Goal: Information Seeking & Learning: Learn about a topic

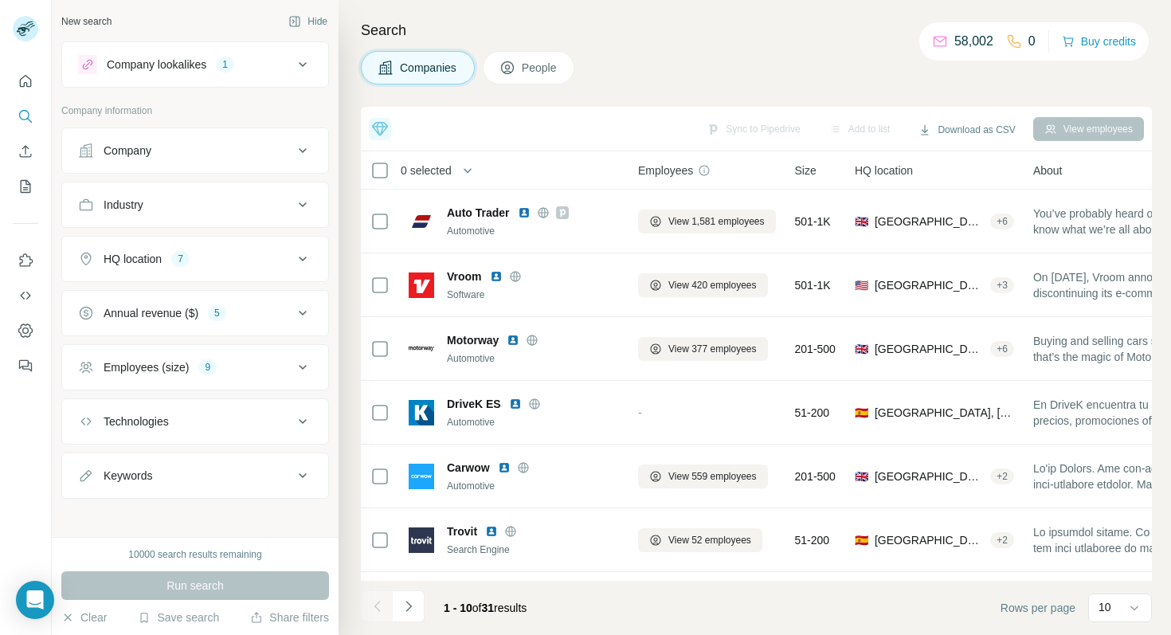
click at [290, 61] on div "Company lookalikes 1" at bounding box center [185, 64] width 215 height 19
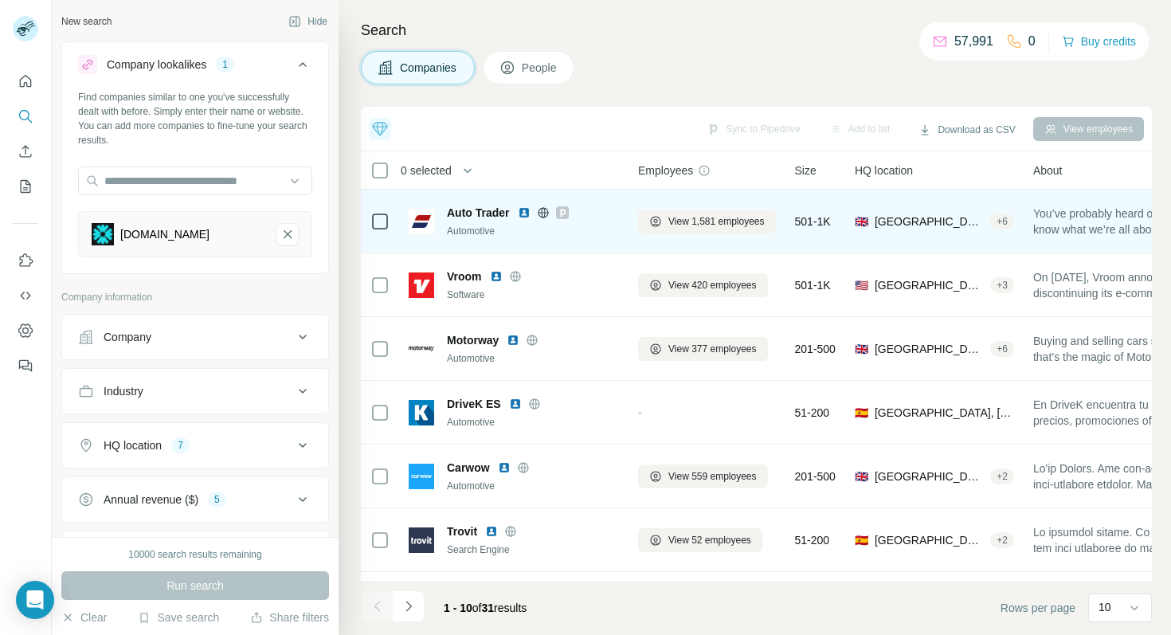
click at [525, 212] on img at bounding box center [524, 212] width 13 height 13
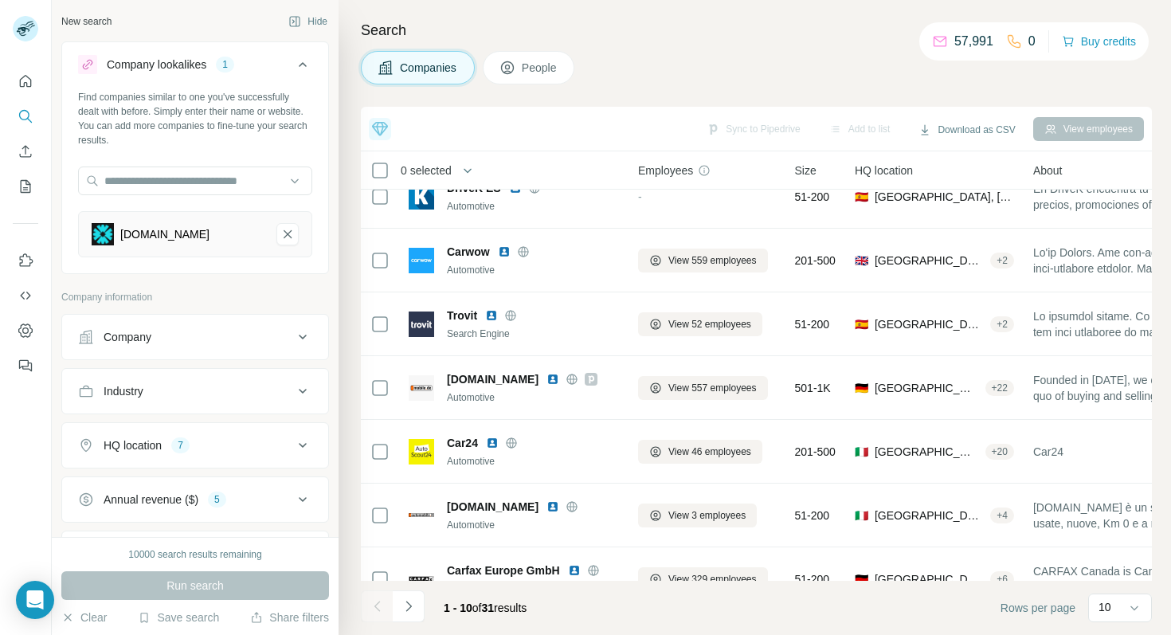
scroll to position [246, 0]
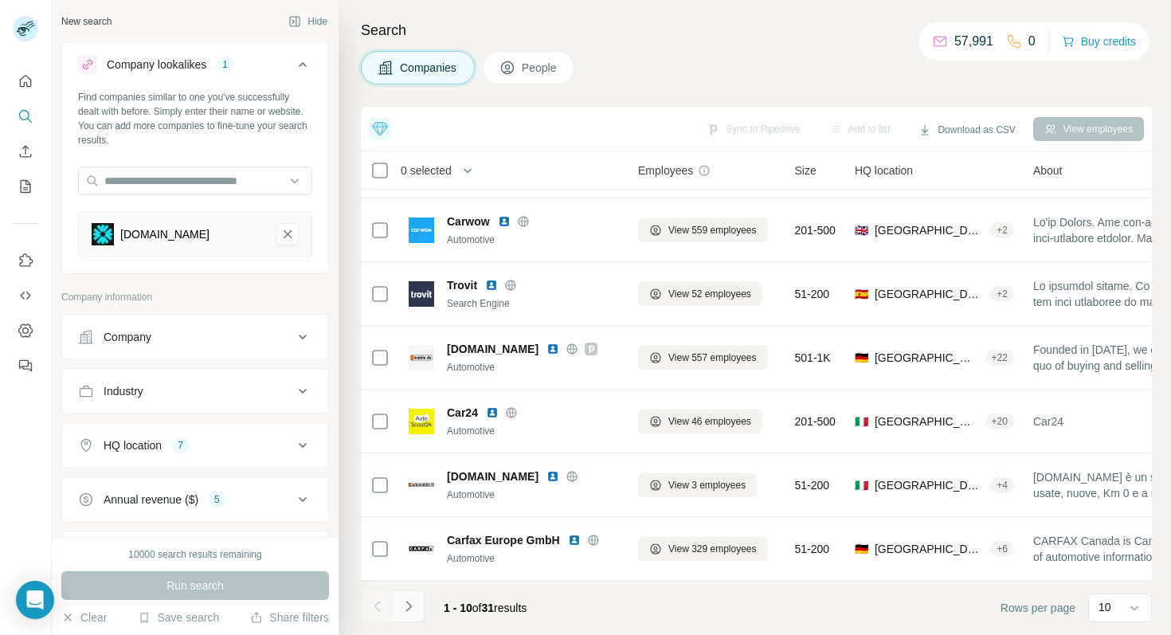
click at [409, 602] on icon "Navigate to next page" at bounding box center [409, 606] width 16 height 16
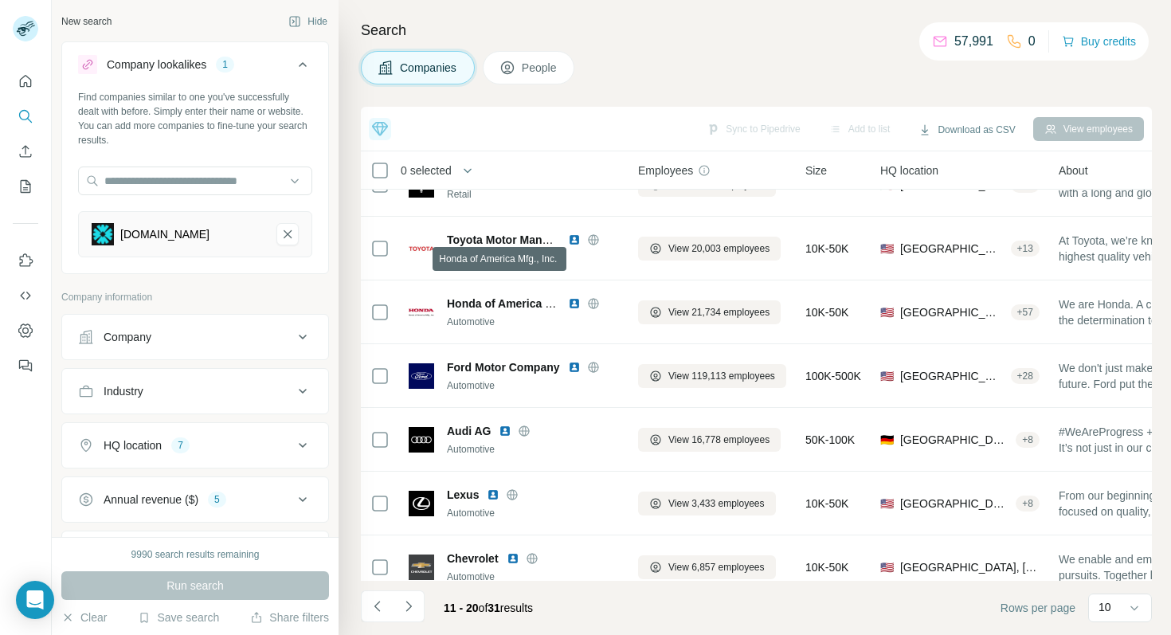
scroll to position [0, 0]
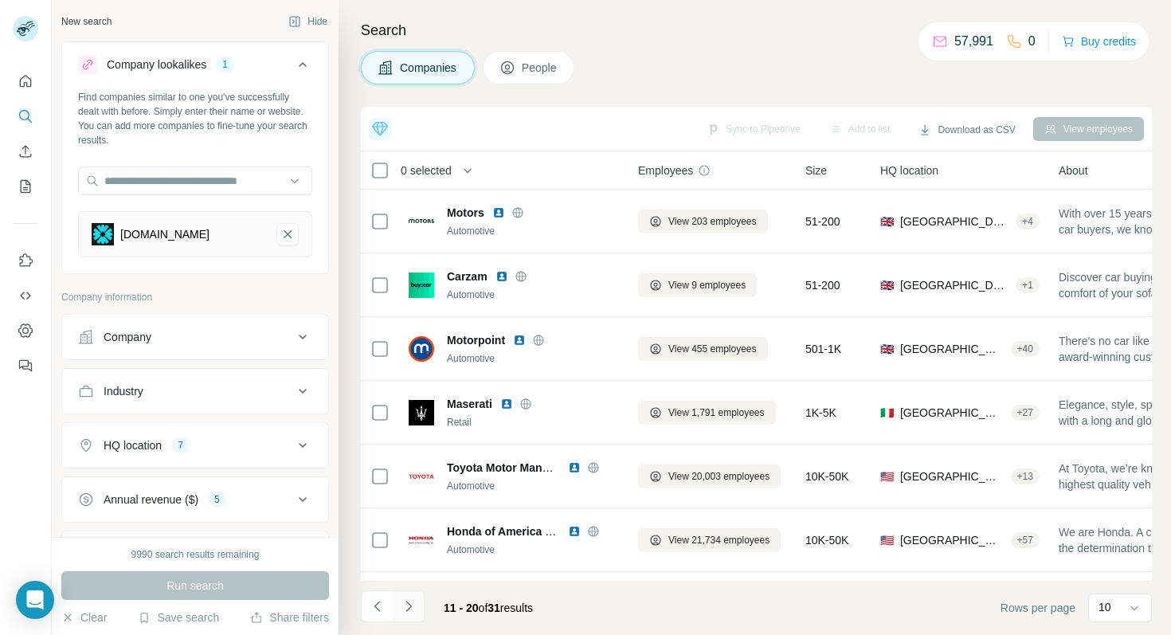
click at [412, 613] on icon "Navigate to next page" at bounding box center [409, 606] width 16 height 16
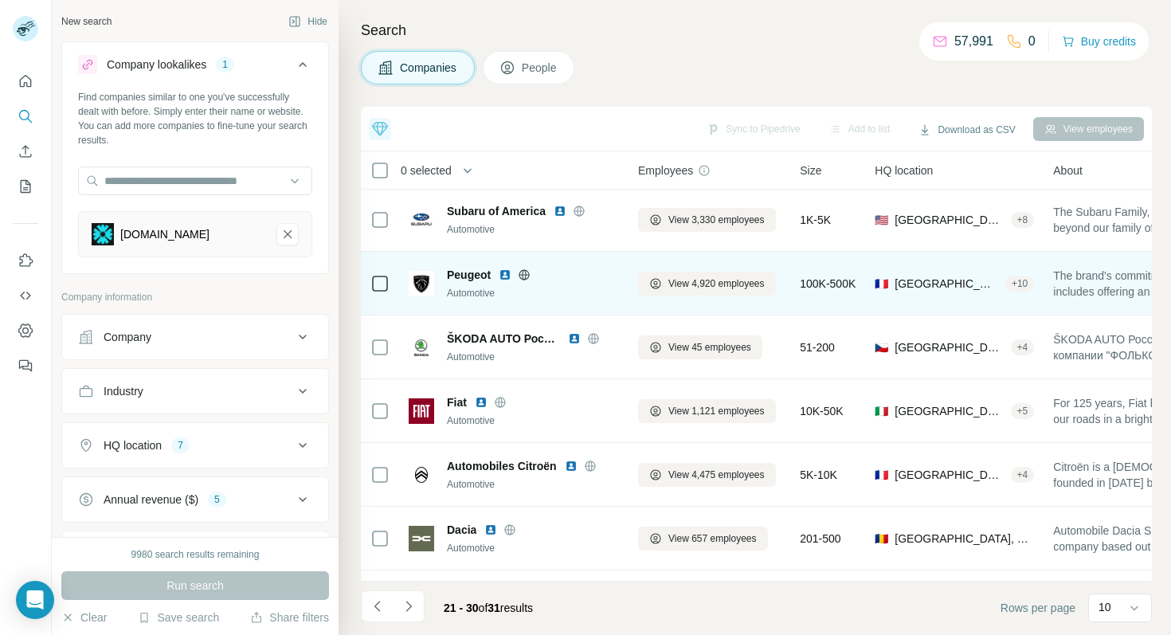
scroll to position [246, 0]
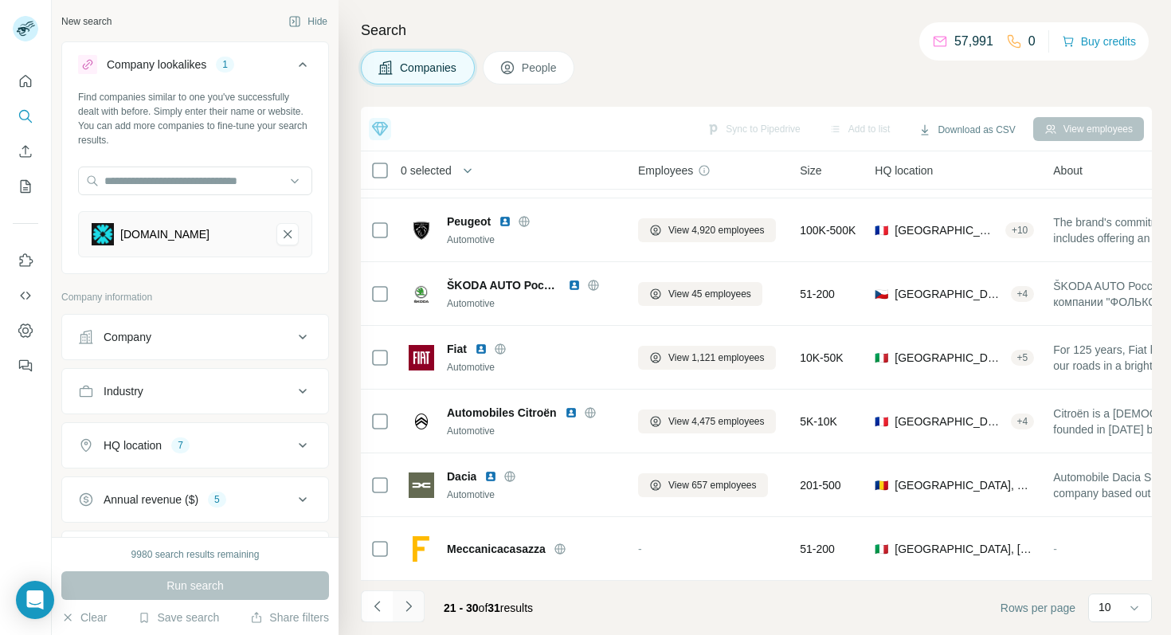
click at [405, 614] on button "Navigate to next page" at bounding box center [409, 606] width 32 height 32
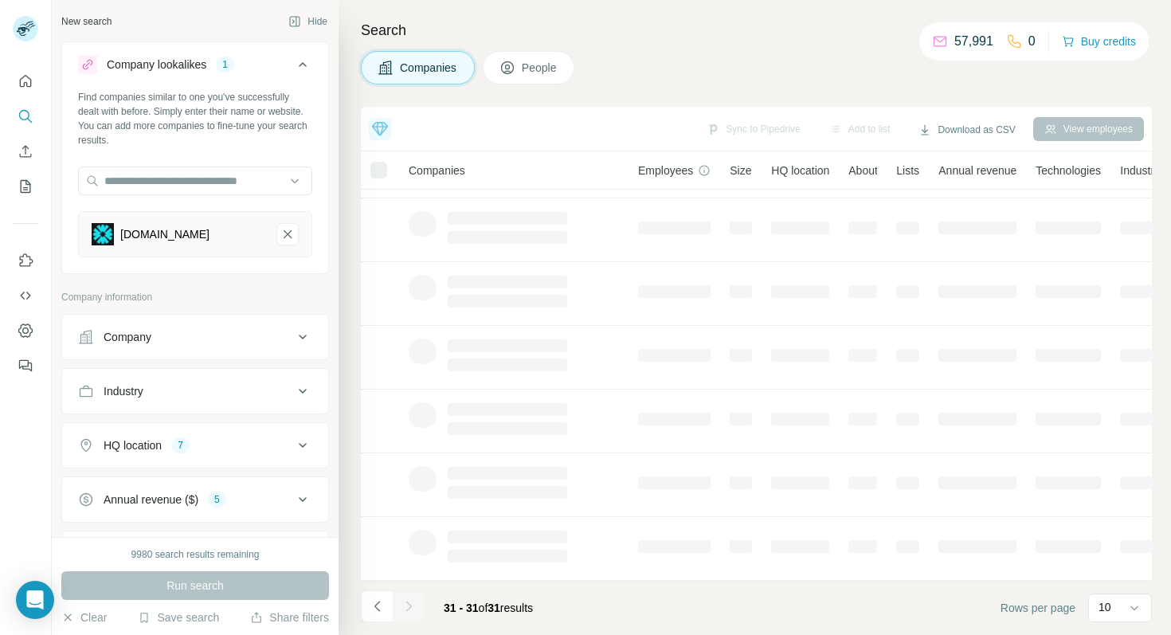
scroll to position [0, 0]
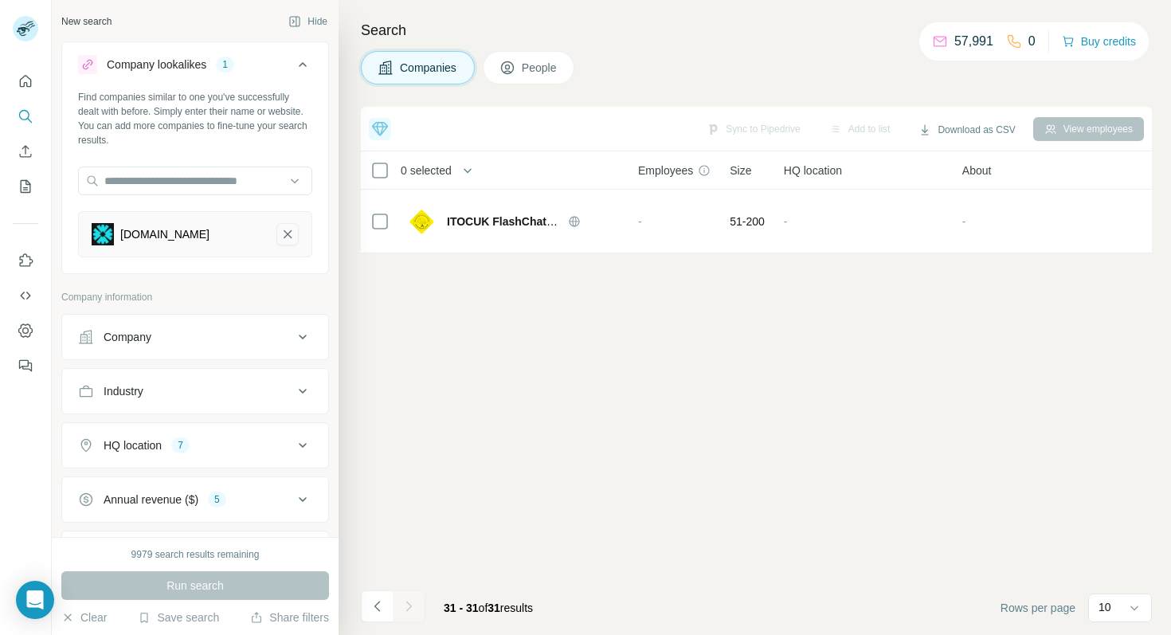
click at [286, 232] on icon "carwow.com-remove-button" at bounding box center [287, 234] width 14 height 16
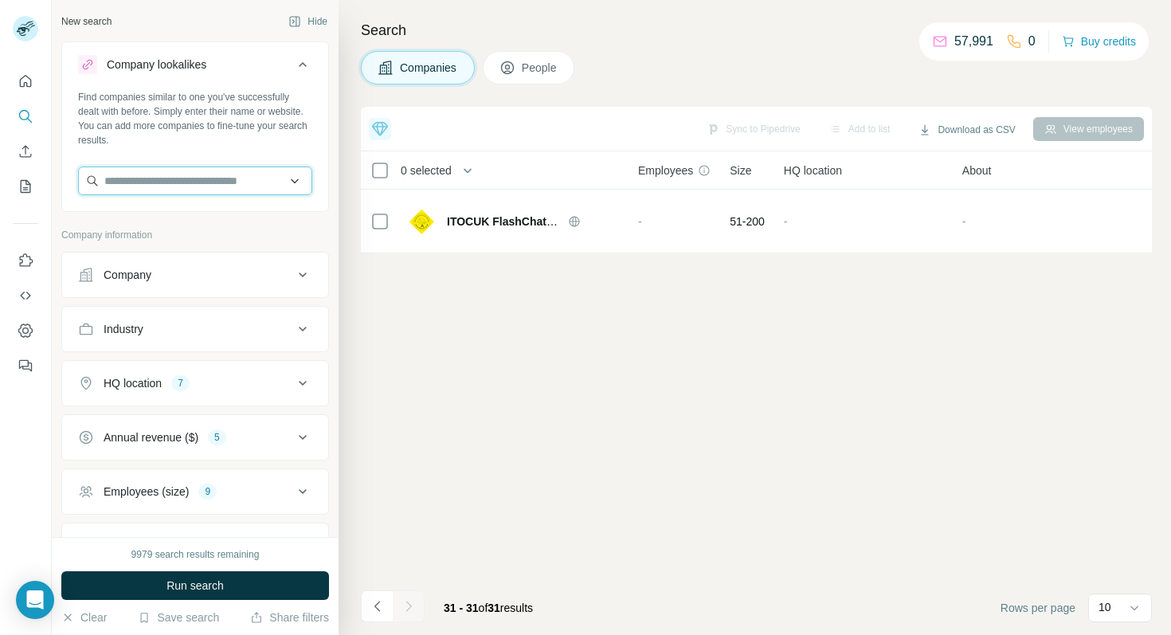
click at [213, 172] on input "text" at bounding box center [195, 180] width 234 height 29
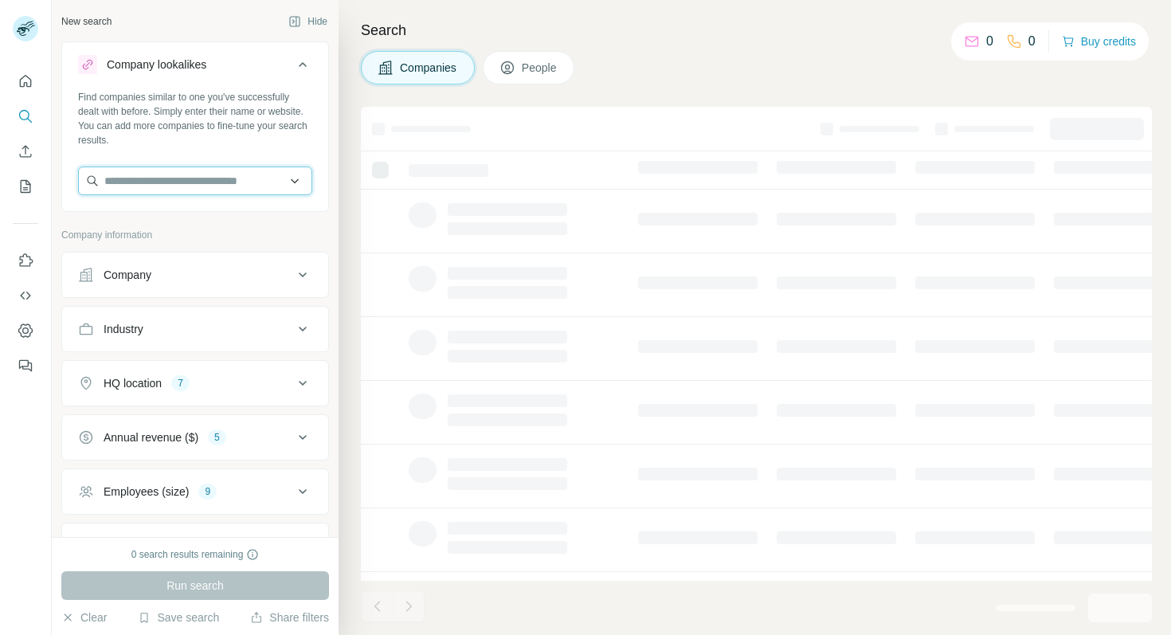
click at [190, 178] on input "text" at bounding box center [195, 180] width 234 height 29
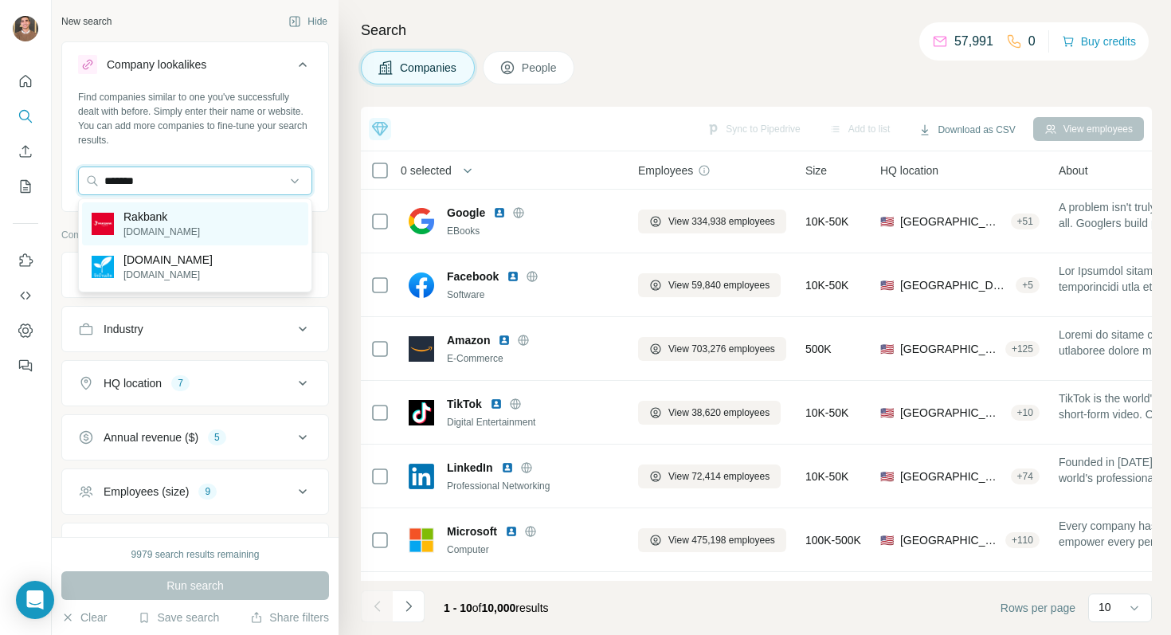
type input "*******"
click at [209, 221] on div "Rakbank rakbank.ae" at bounding box center [195, 223] width 226 height 43
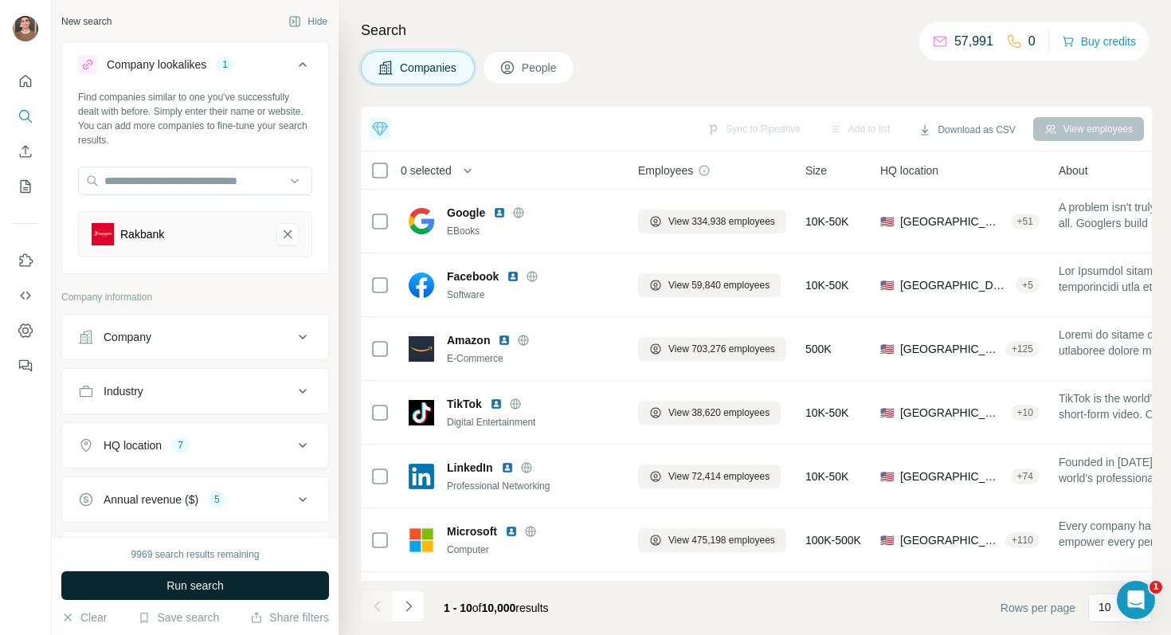
click at [206, 577] on span "Run search" at bounding box center [194, 585] width 57 height 16
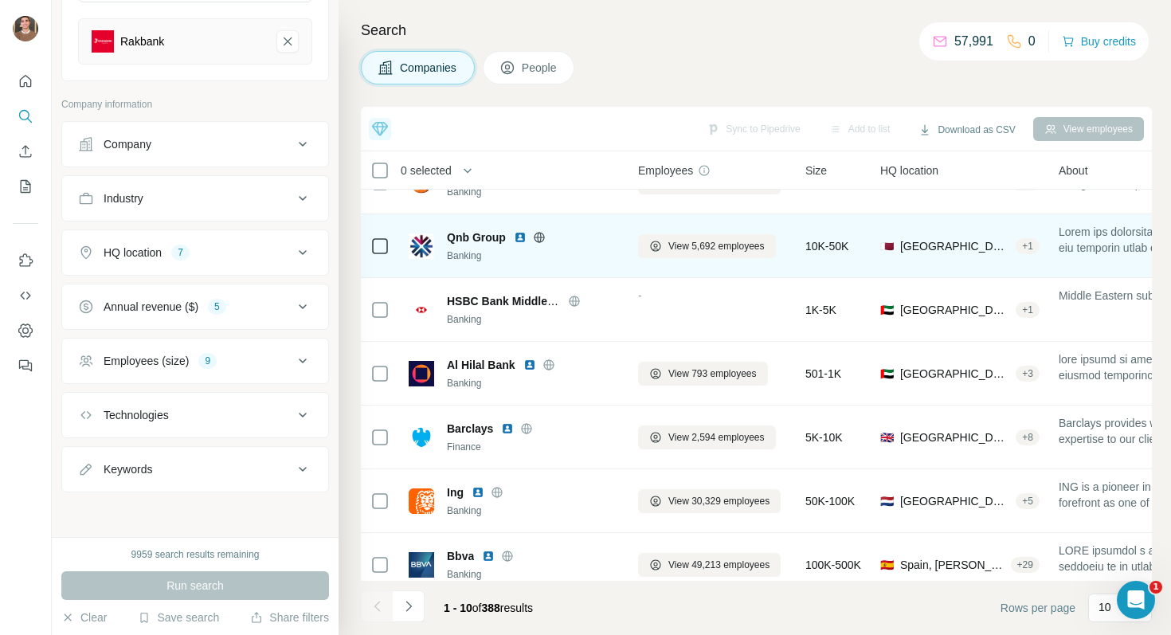
scroll to position [246, 0]
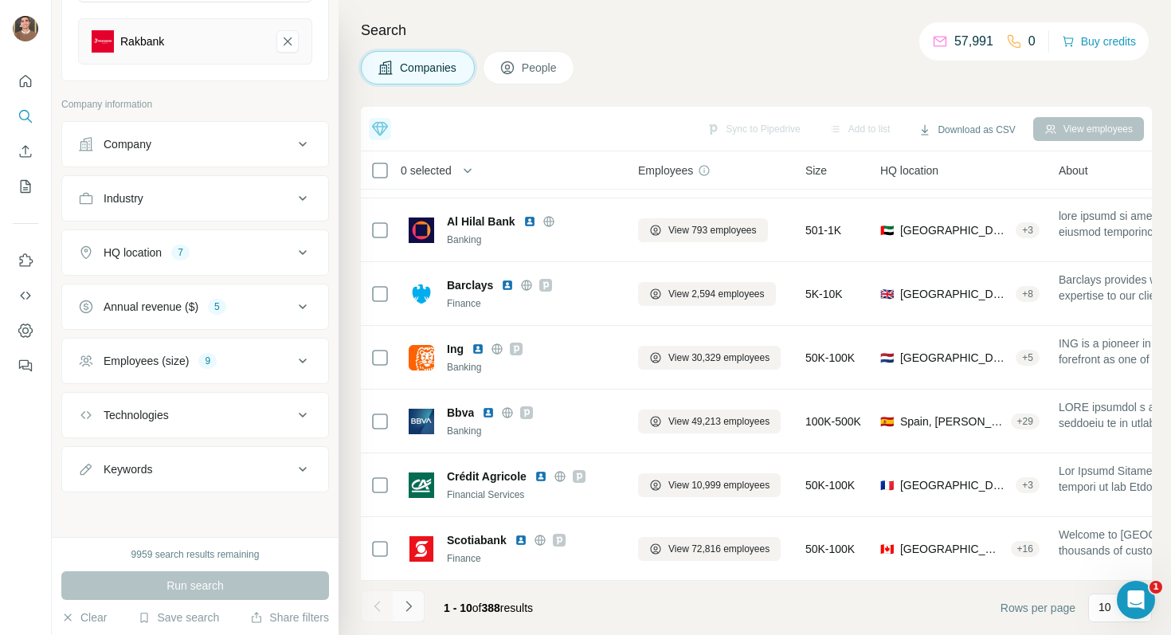
click at [412, 609] on icon "Navigate to next page" at bounding box center [409, 606] width 16 height 16
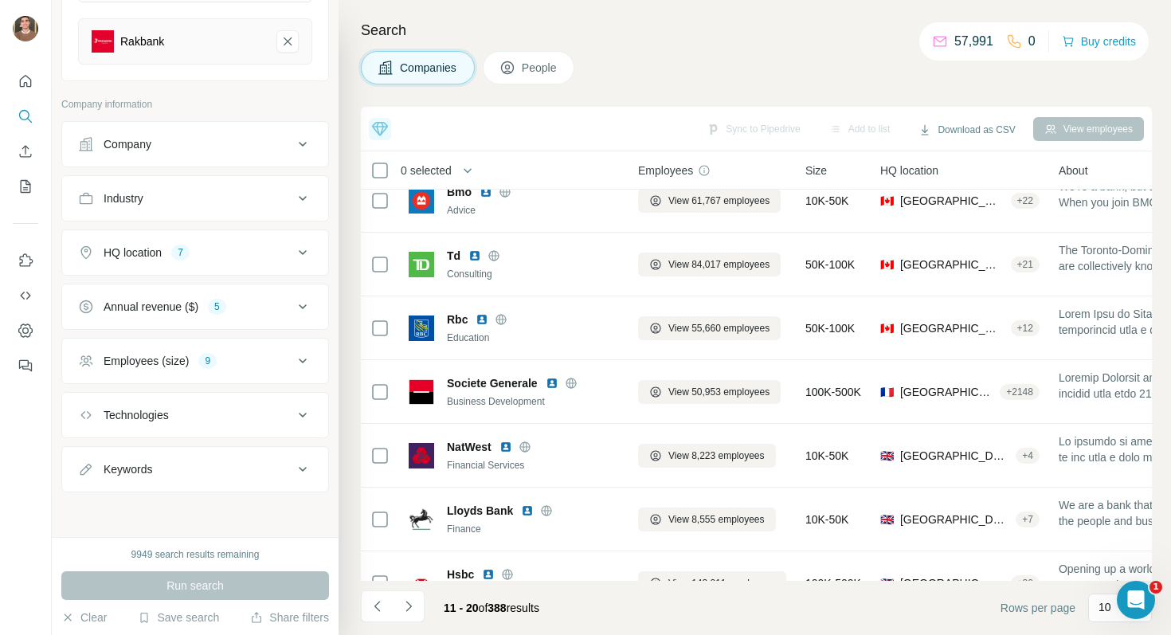
scroll to position [0, 0]
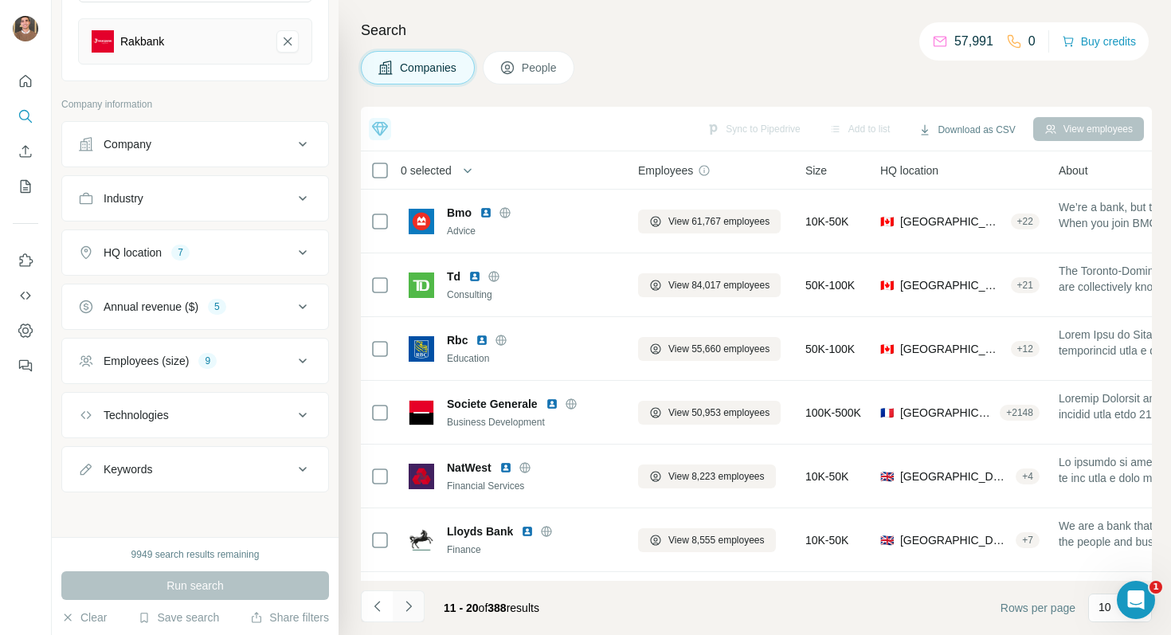
click at [412, 604] on icon "Navigate to next page" at bounding box center [409, 606] width 16 height 16
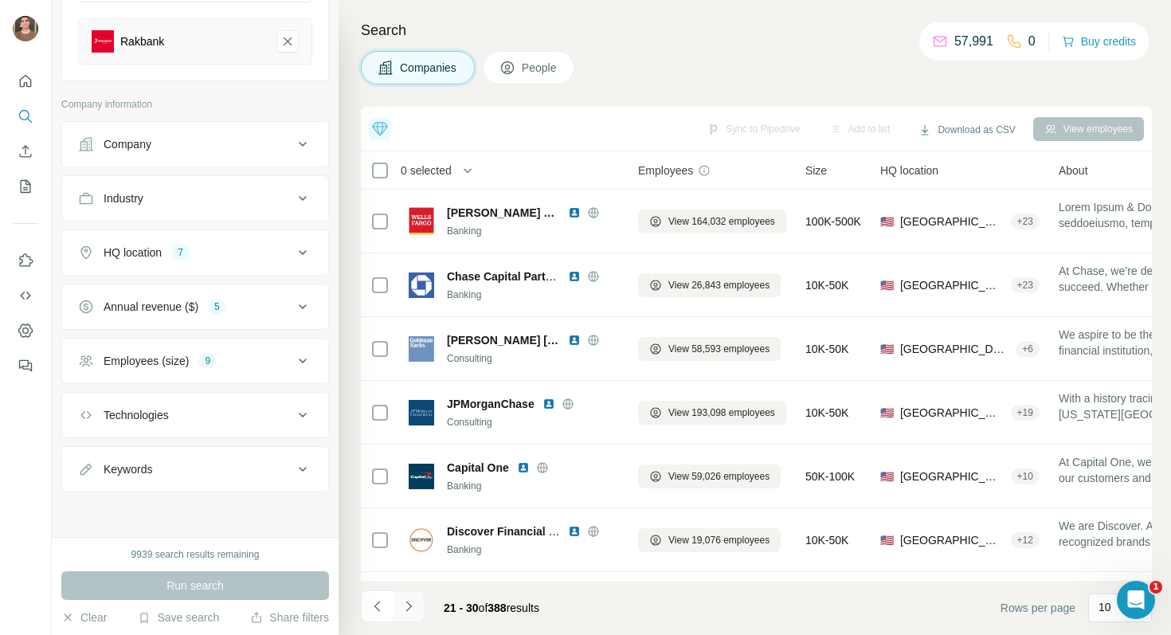
click at [410, 600] on icon "Navigate to next page" at bounding box center [409, 606] width 16 height 16
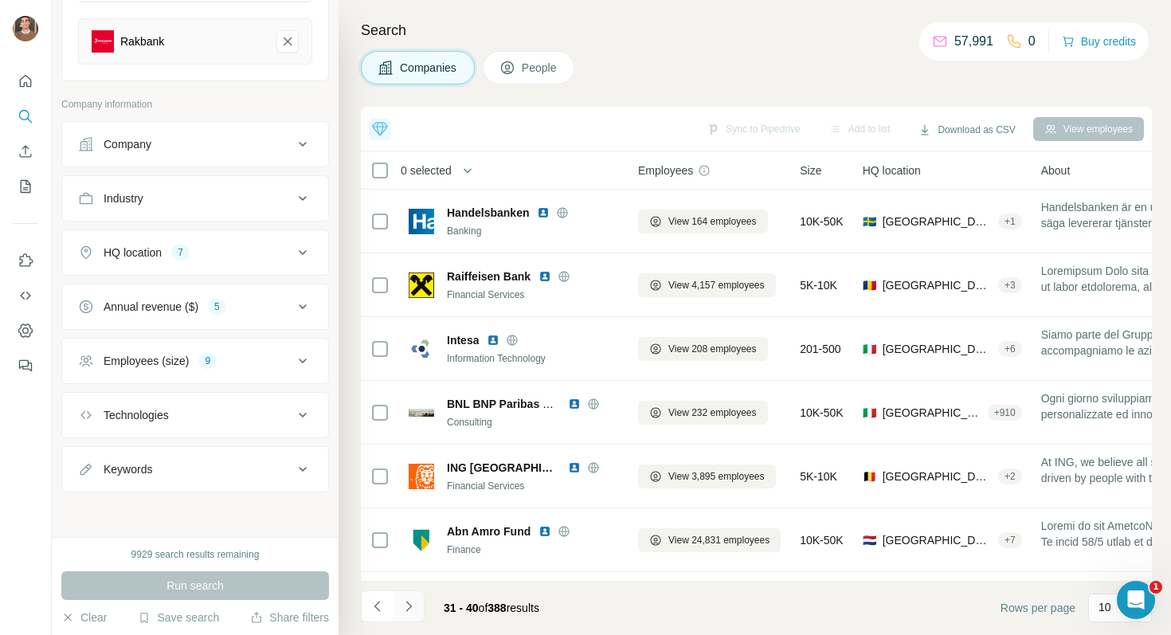
click at [409, 612] on icon "Navigate to next page" at bounding box center [409, 606] width 16 height 16
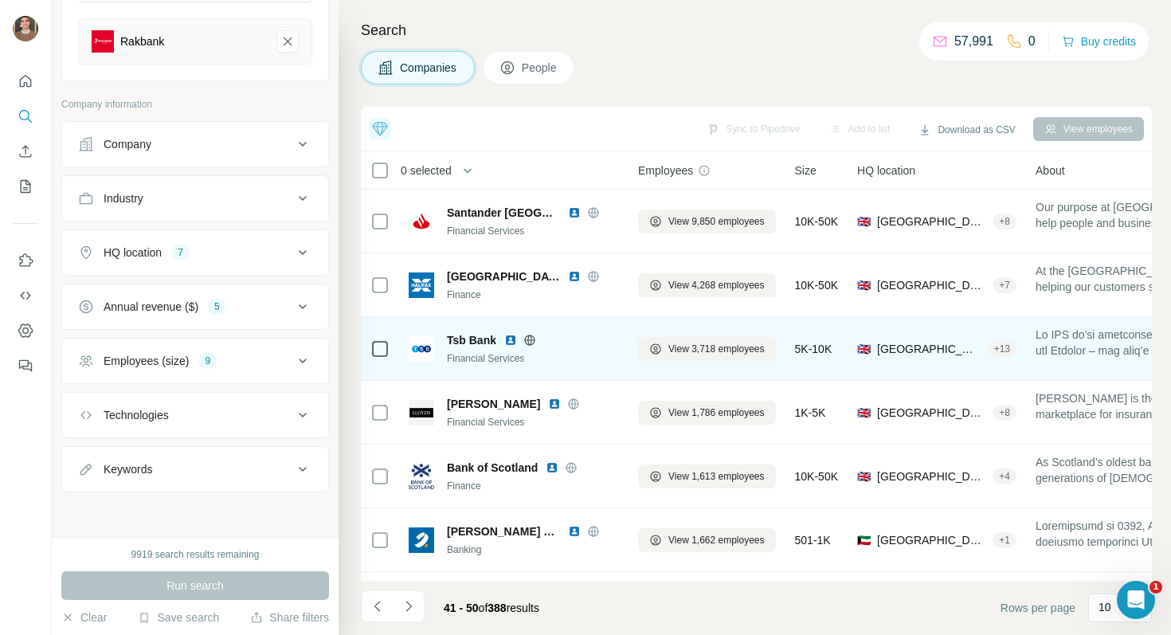
click at [511, 340] on img at bounding box center [510, 340] width 13 height 13
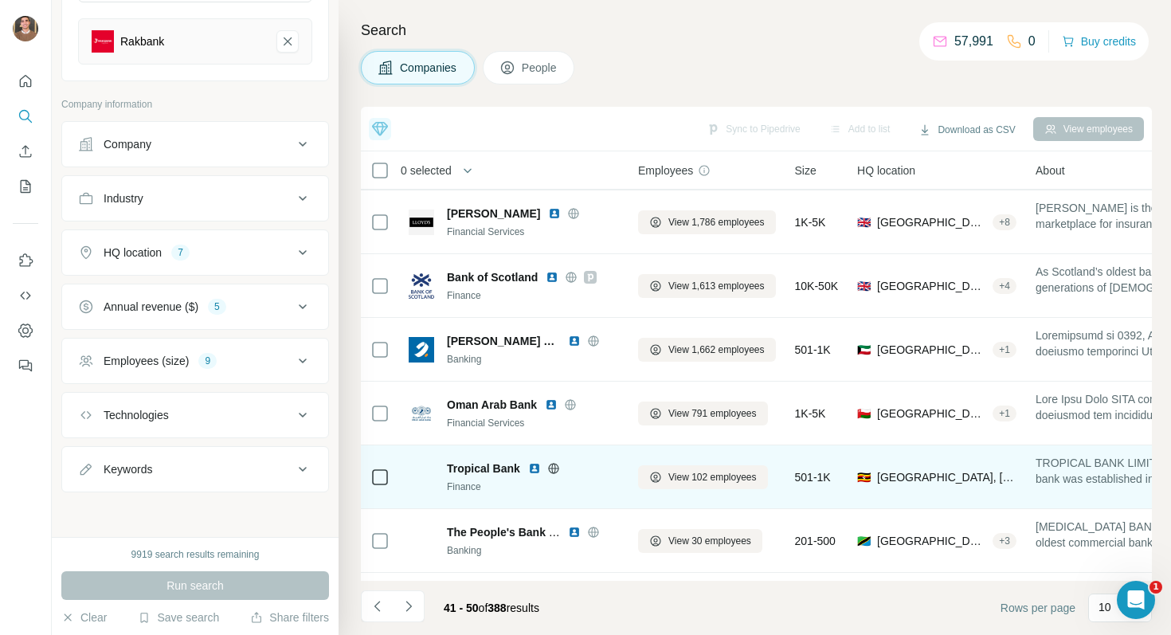
scroll to position [246, 0]
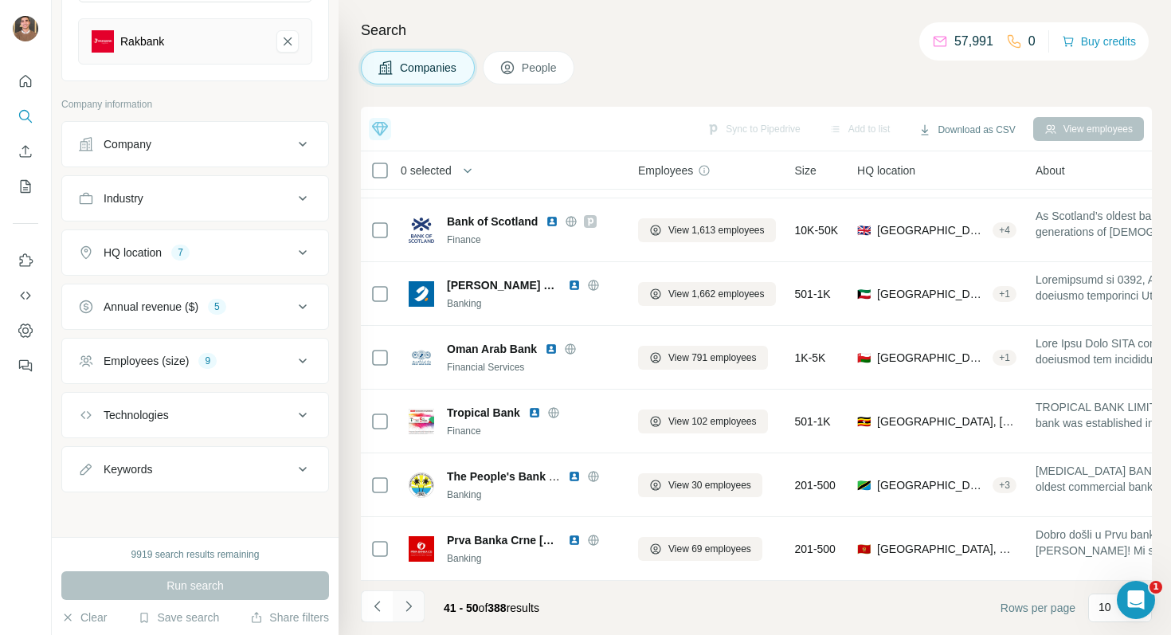
click at [410, 606] on icon "Navigate to next page" at bounding box center [408, 605] width 6 height 10
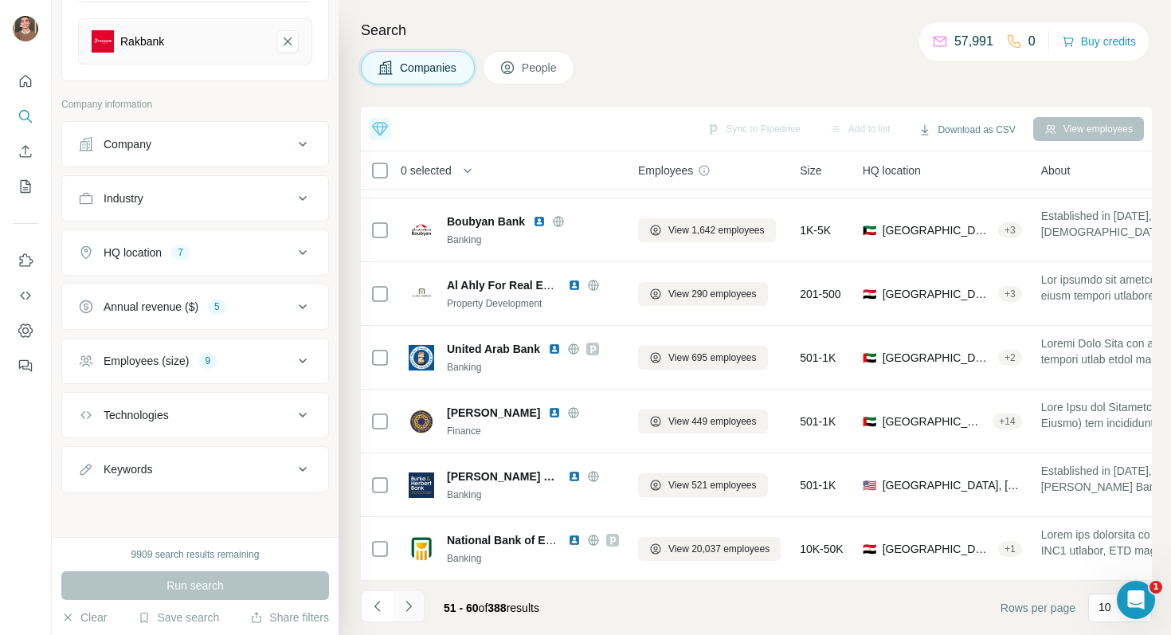
click at [409, 594] on button "Navigate to next page" at bounding box center [409, 606] width 32 height 32
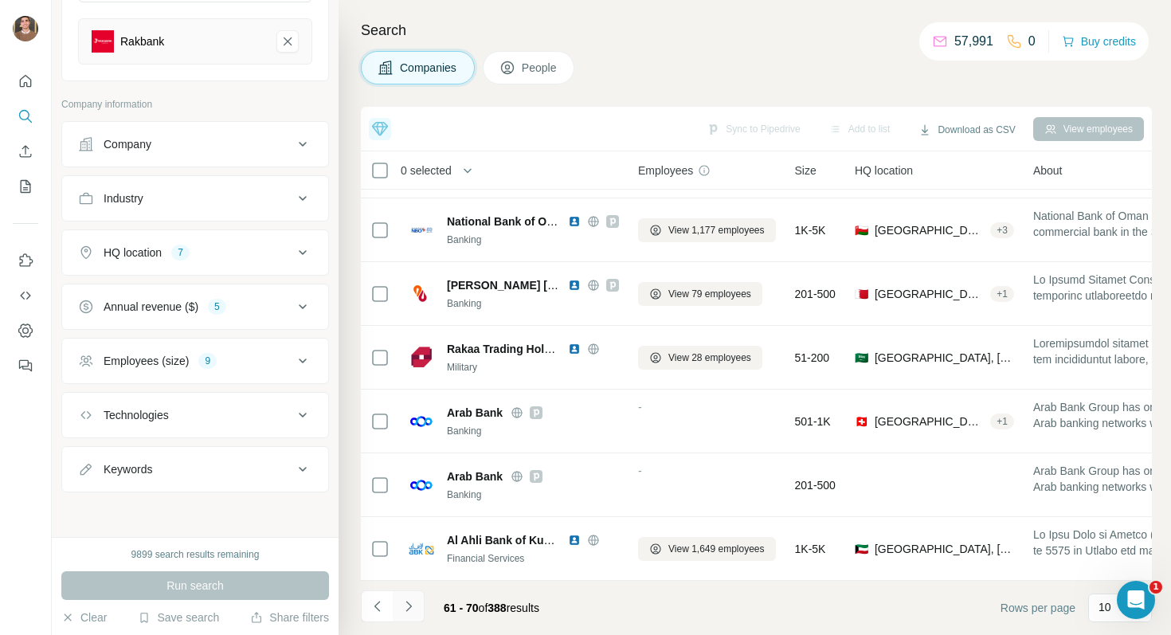
click at [418, 601] on button "Navigate to next page" at bounding box center [409, 606] width 32 height 32
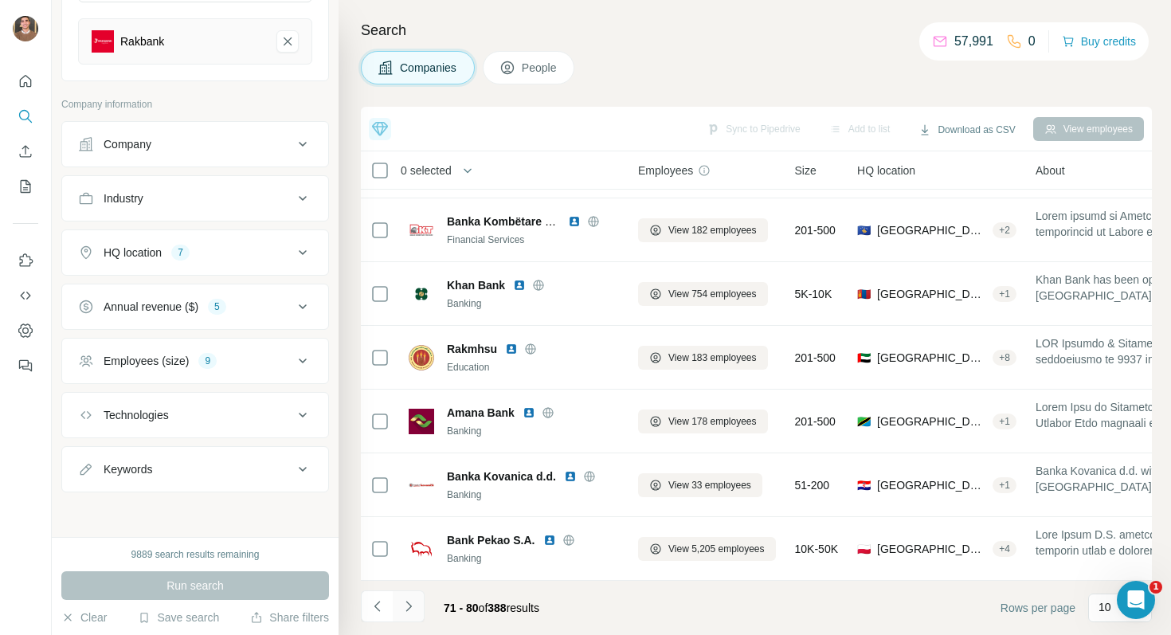
click at [416, 612] on button "Navigate to next page" at bounding box center [409, 606] width 32 height 32
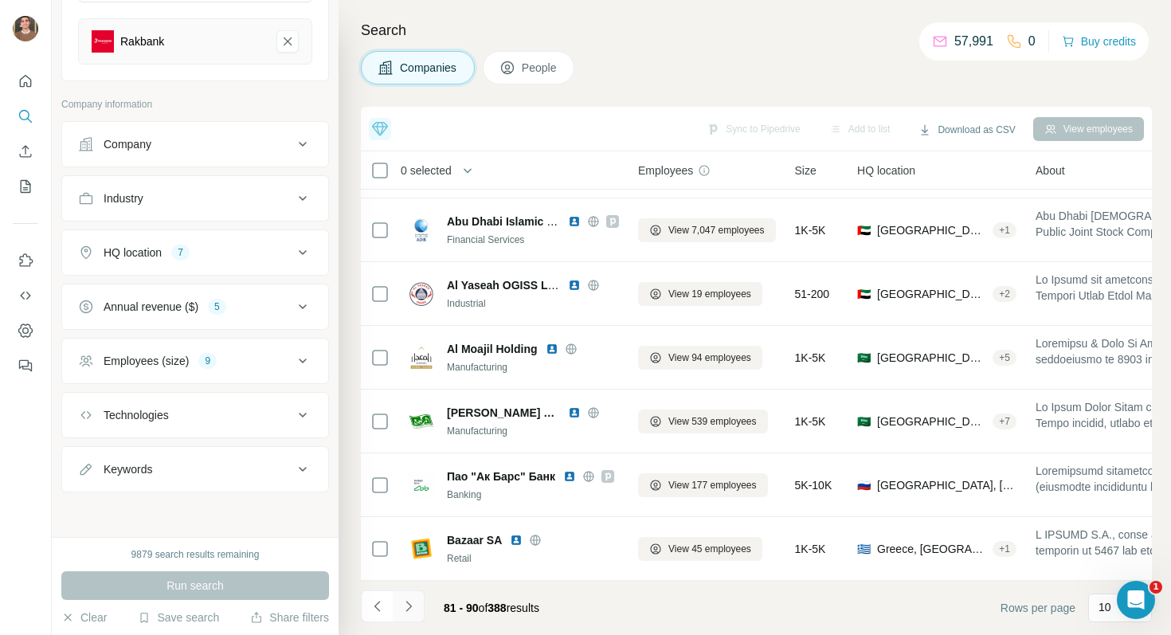
click at [410, 608] on icon "Navigate to next page" at bounding box center [409, 606] width 16 height 16
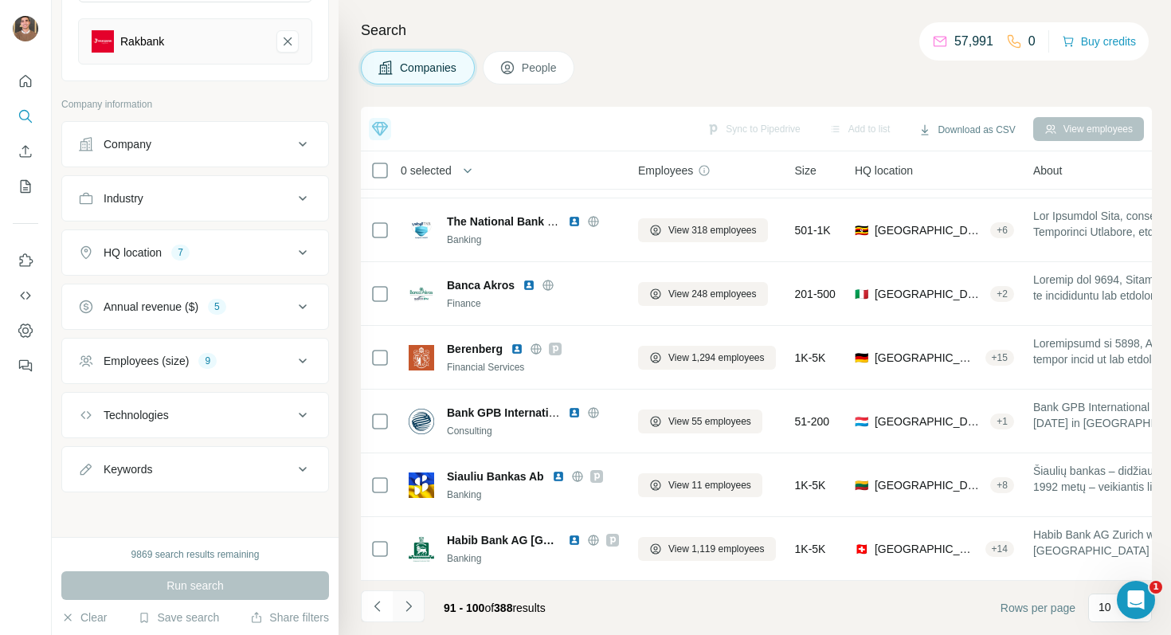
click at [405, 608] on icon "Navigate to next page" at bounding box center [409, 606] width 16 height 16
